Goal: Find specific page/section: Find specific page/section

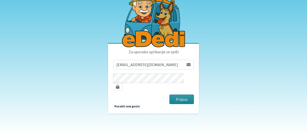
click at [178, 95] on button "Prijava" at bounding box center [181, 100] width 24 height 10
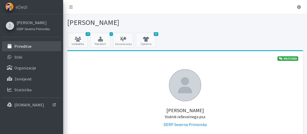
click at [28, 46] on p "Prireditve" at bounding box center [22, 46] width 17 height 5
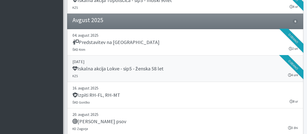
scroll to position [483, 0]
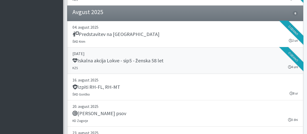
click at [126, 59] on h5 "Iskalna akcija Lokve - sip5 - ženska 58 let" at bounding box center [117, 61] width 91 height 6
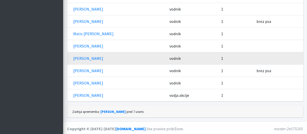
scroll to position [230, 0]
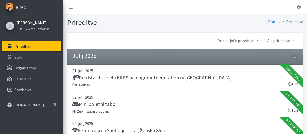
click at [35, 24] on link "[PERSON_NAME]" at bounding box center [33, 23] width 33 height 6
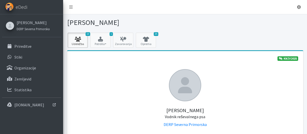
click at [80, 38] on icon at bounding box center [77, 39] width 17 height 5
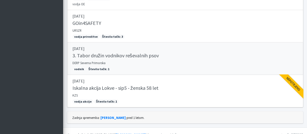
scroll to position [435, 0]
